Goal: Task Accomplishment & Management: Manage account settings

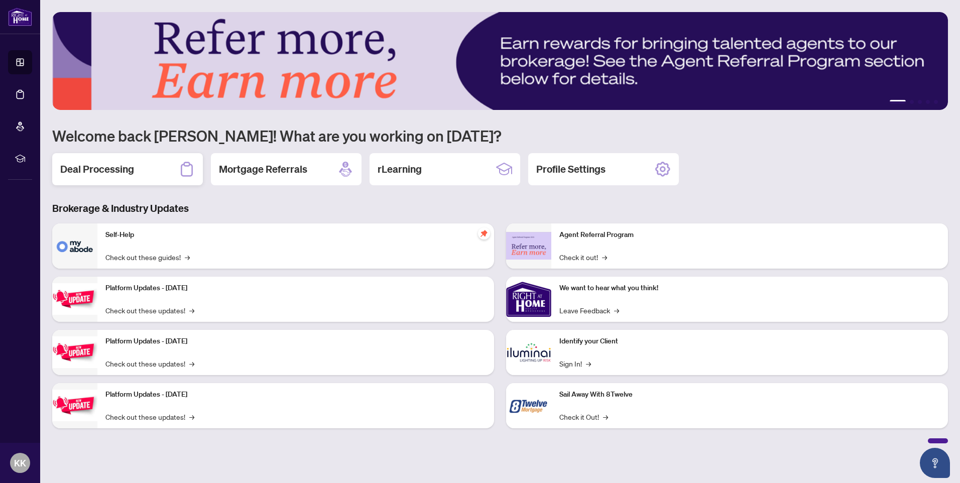
click at [107, 170] on h2 "Deal Processing" at bounding box center [97, 169] width 74 height 14
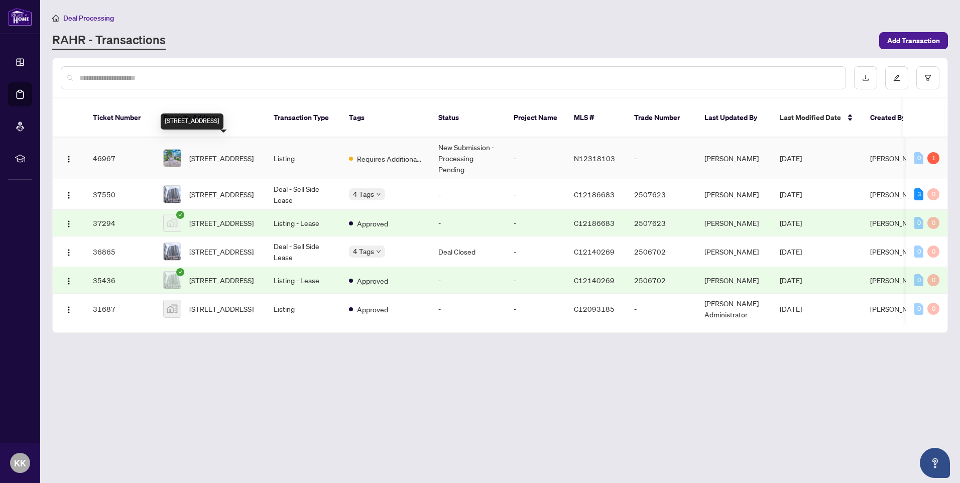
click at [215, 153] on span "100 Greenbelt Cres, Richmond Hill, Ontario L4C 5R8, Canada" at bounding box center [221, 158] width 64 height 11
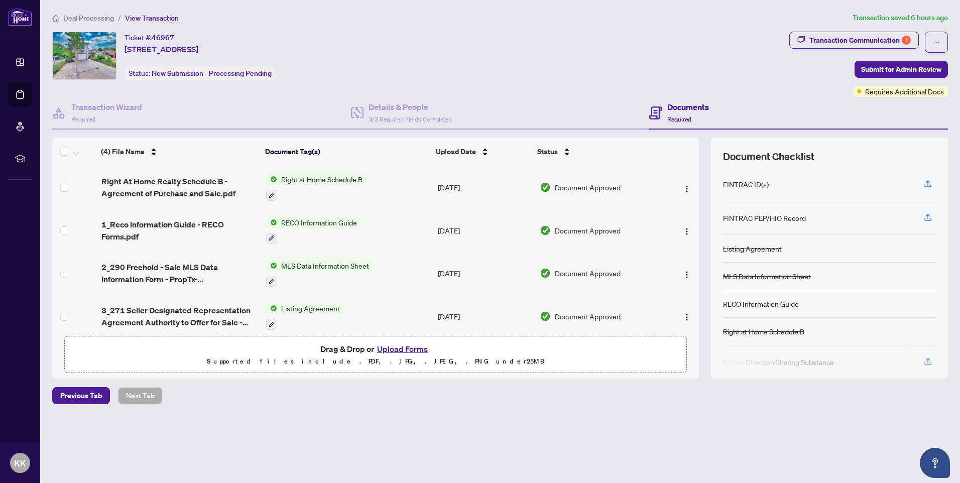
click at [395, 347] on button "Upload Forms" at bounding box center [402, 348] width 57 height 13
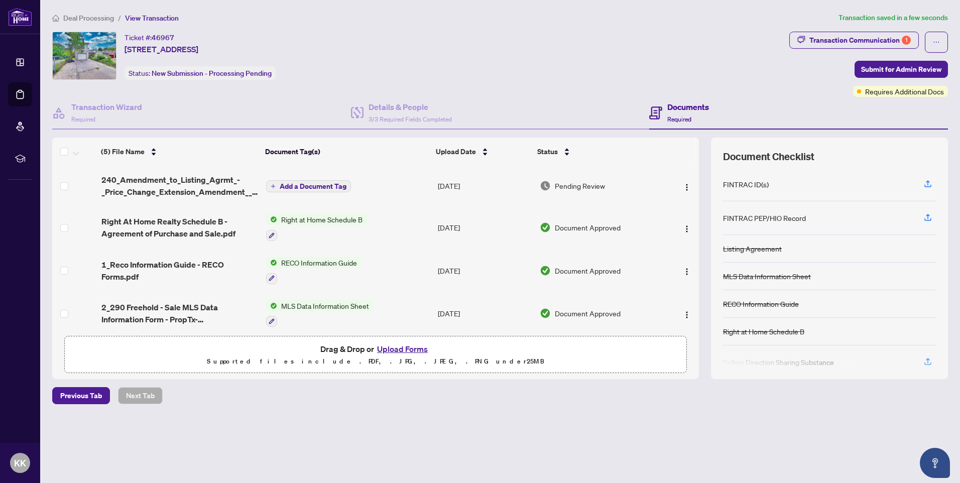
click at [295, 184] on span "Add a Document Tag" at bounding box center [313, 186] width 67 height 7
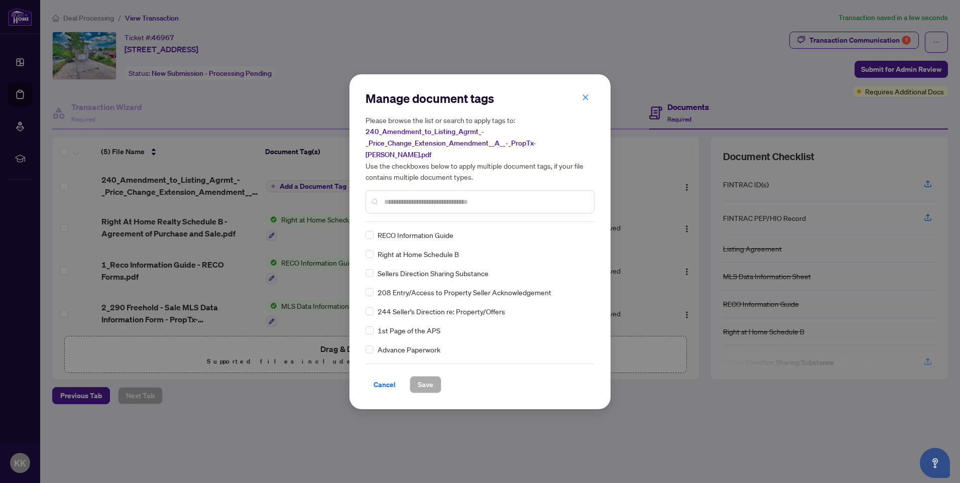
scroll to position [100, 0]
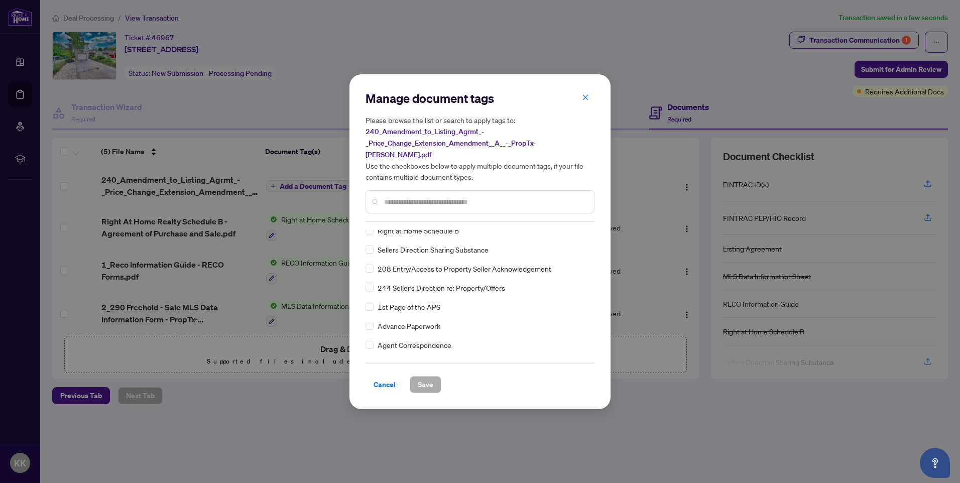
click at [399, 197] on input "text" at bounding box center [485, 201] width 202 height 11
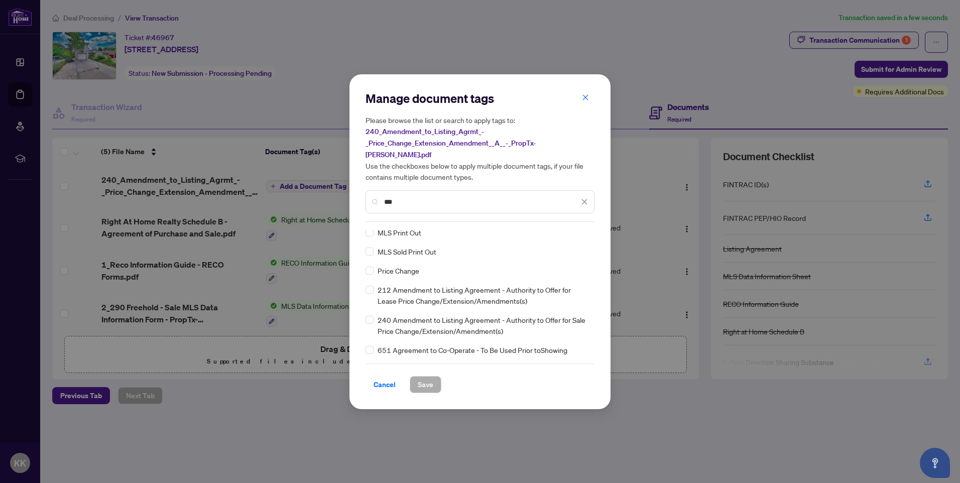
scroll to position [0, 0]
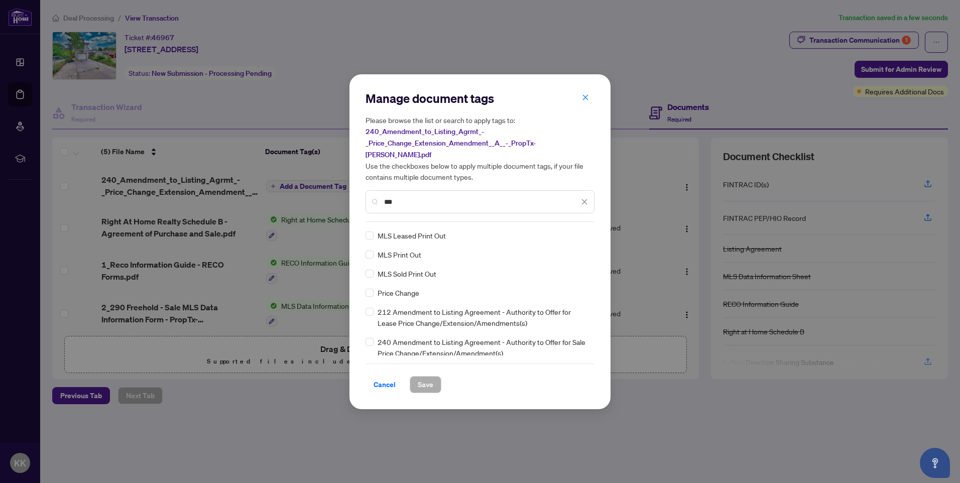
type input "***"
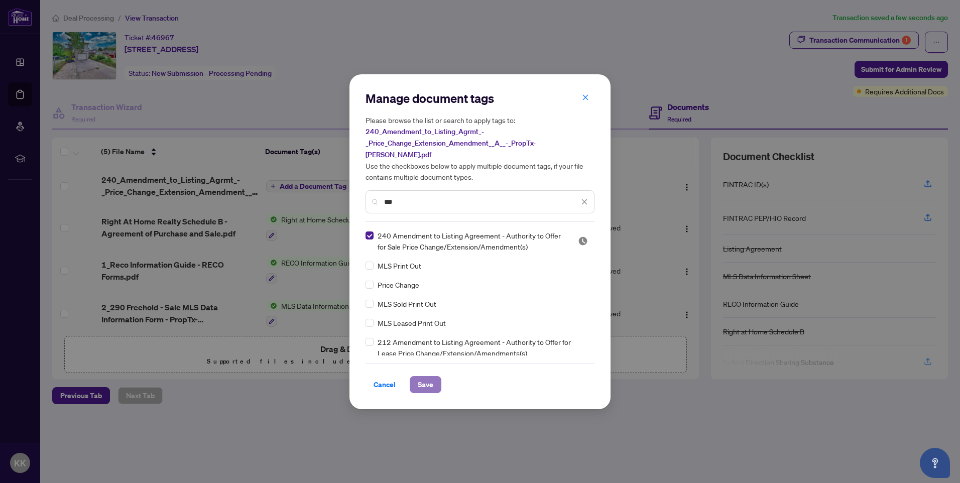
click at [429, 376] on span "Save" at bounding box center [426, 384] width 16 height 16
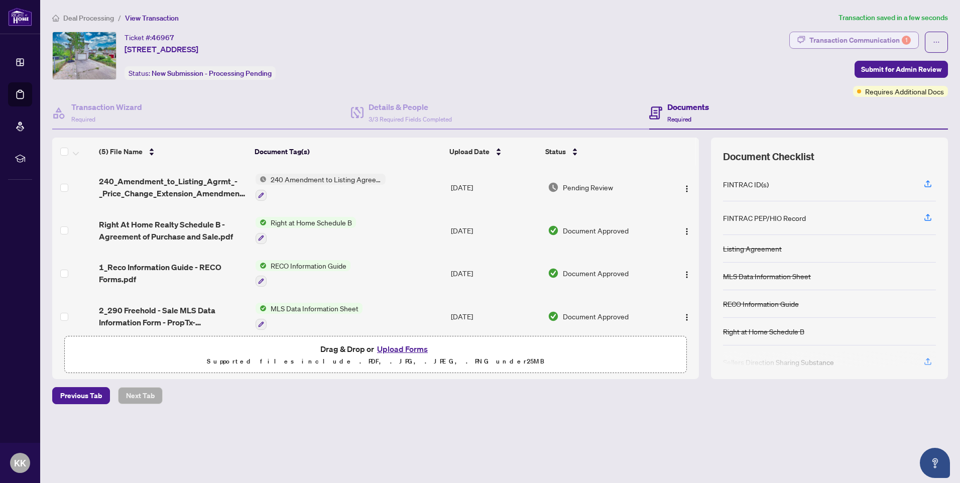
click at [859, 34] on div "Transaction Communication 1" at bounding box center [859, 40] width 101 height 16
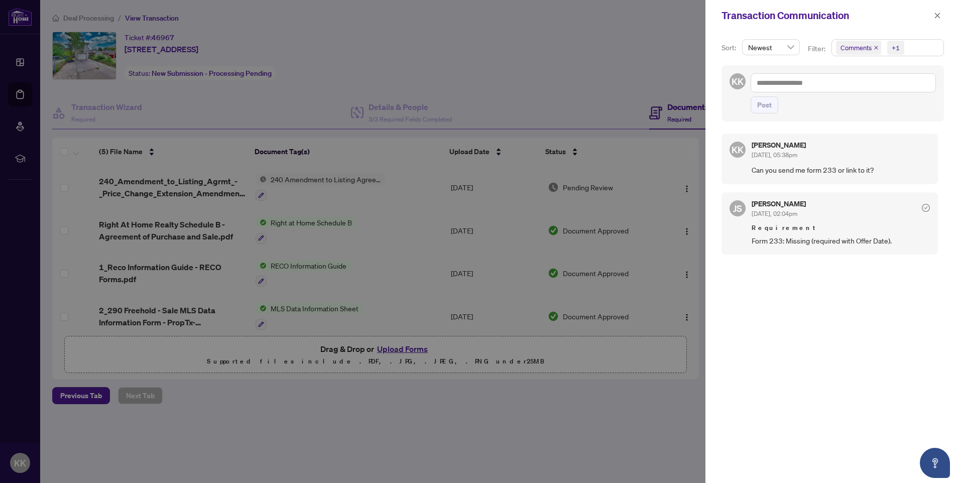
click at [623, 68] on div at bounding box center [480, 241] width 960 height 483
click at [938, 17] on icon "close" at bounding box center [938, 16] width 6 height 6
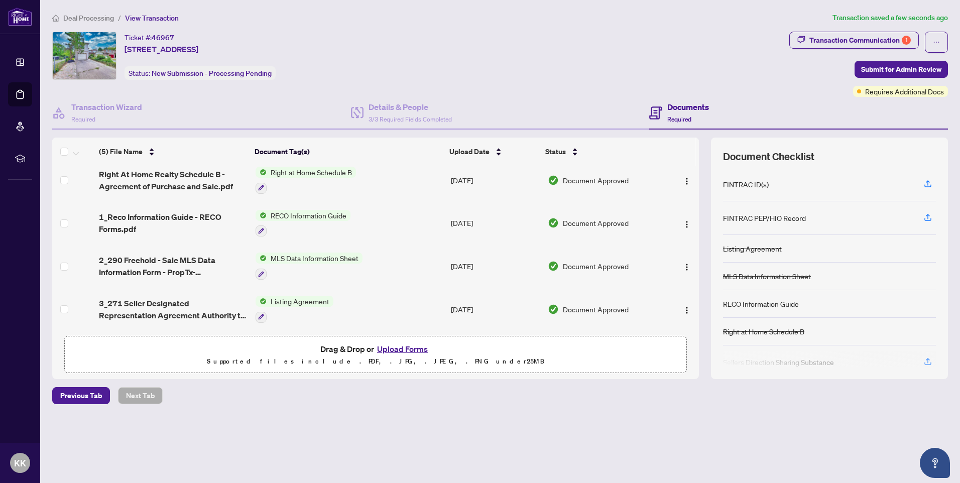
scroll to position [3, 0]
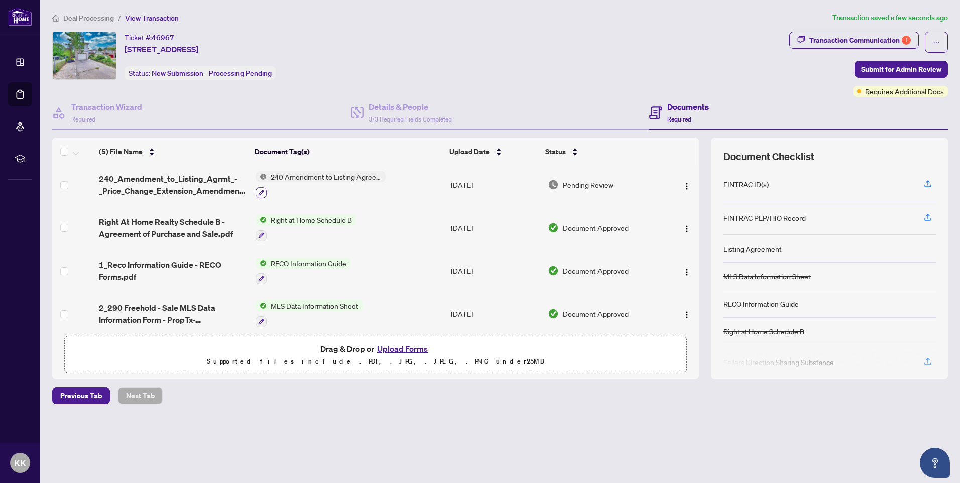
click at [259, 194] on icon "button" at bounding box center [261, 193] width 6 height 6
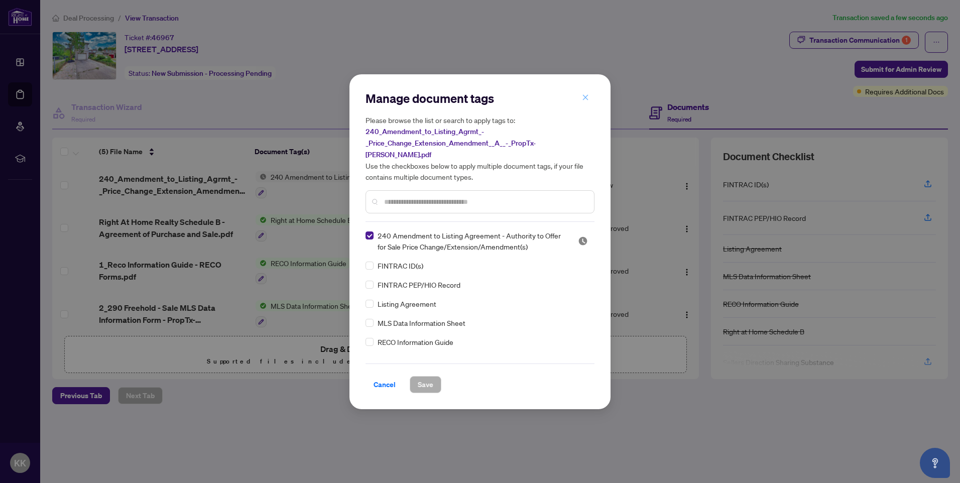
click at [588, 101] on icon "close" at bounding box center [585, 97] width 7 height 7
